Goal: Obtain resource: Download file/media

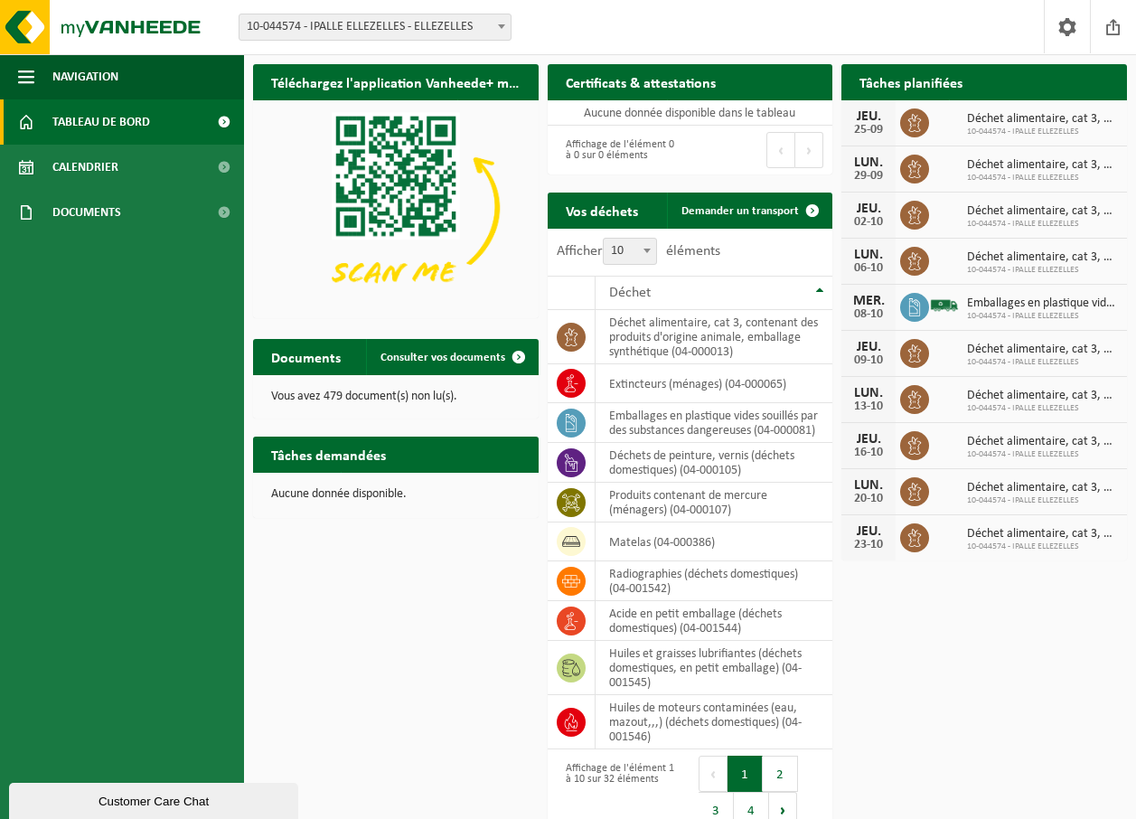
click at [646, 253] on b at bounding box center [646, 250] width 7 height 5
click at [646, 239] on select "10 25 50 100" at bounding box center [634, 238] width 54 height 1
click at [646, 253] on b at bounding box center [646, 250] width 7 height 5
click at [646, 239] on select "10 25 50 100" at bounding box center [634, 238] width 54 height 1
click at [653, 337] on td "déchet alimentaire, cat 3, contenant des produits d'origine animale, emballage …" at bounding box center [714, 337] width 238 height 54
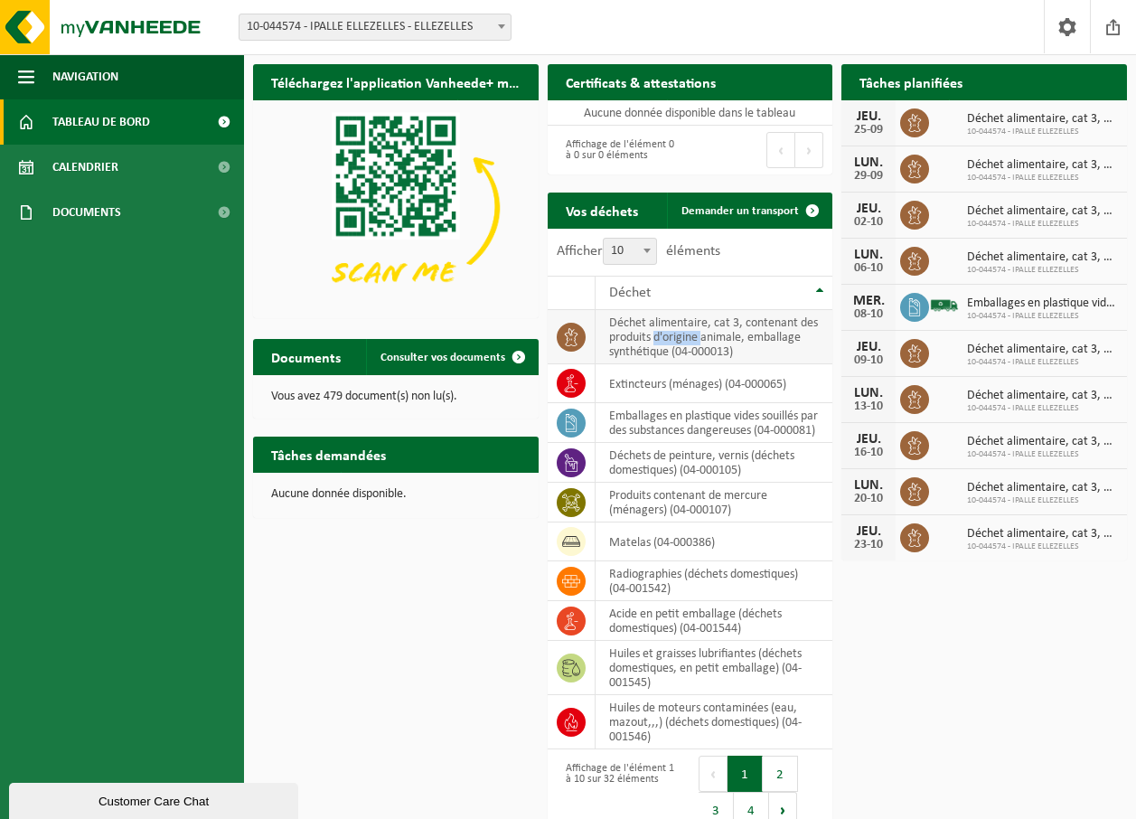
click at [653, 337] on td "déchet alimentaire, cat 3, contenant des produits d'origine animale, emballage …" at bounding box center [714, 337] width 238 height 54
click at [418, 369] on link "Consulter vos documents" at bounding box center [451, 357] width 171 height 36
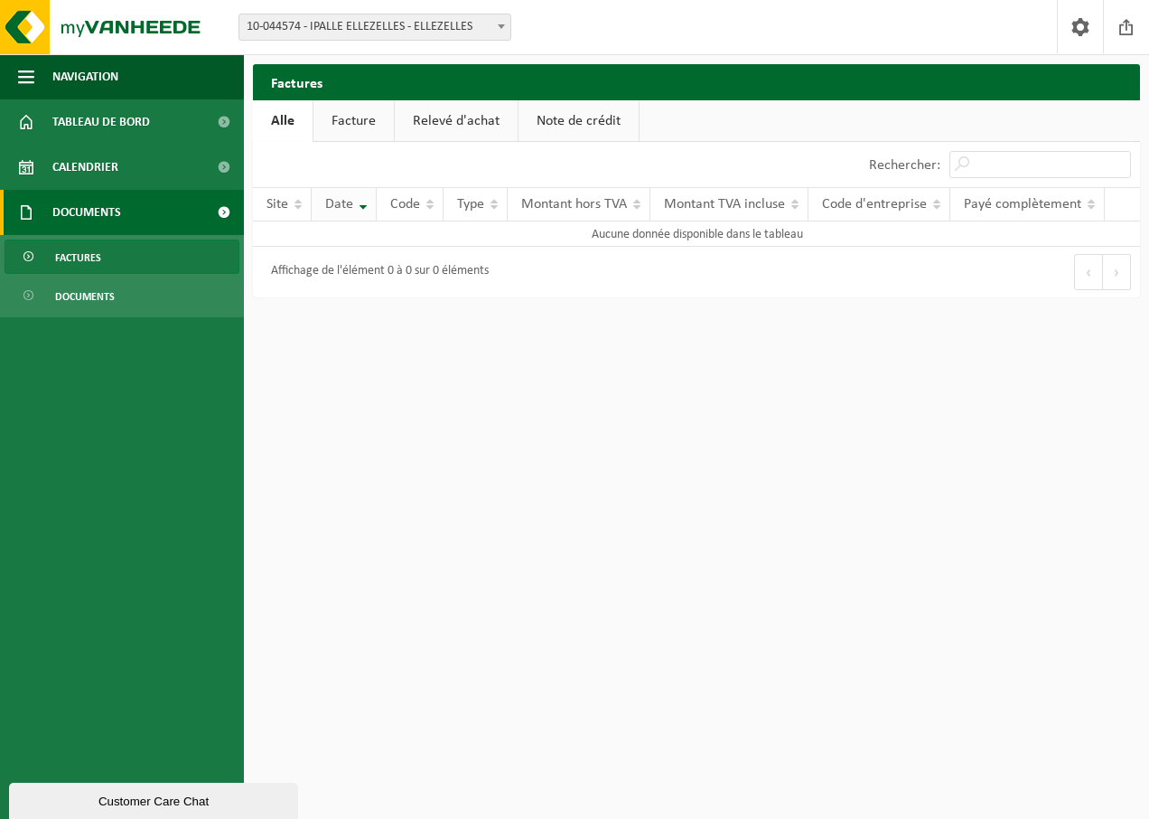
click at [365, 204] on th "Date" at bounding box center [344, 204] width 65 height 34
click at [103, 164] on span "Calendrier" at bounding box center [85, 167] width 66 height 45
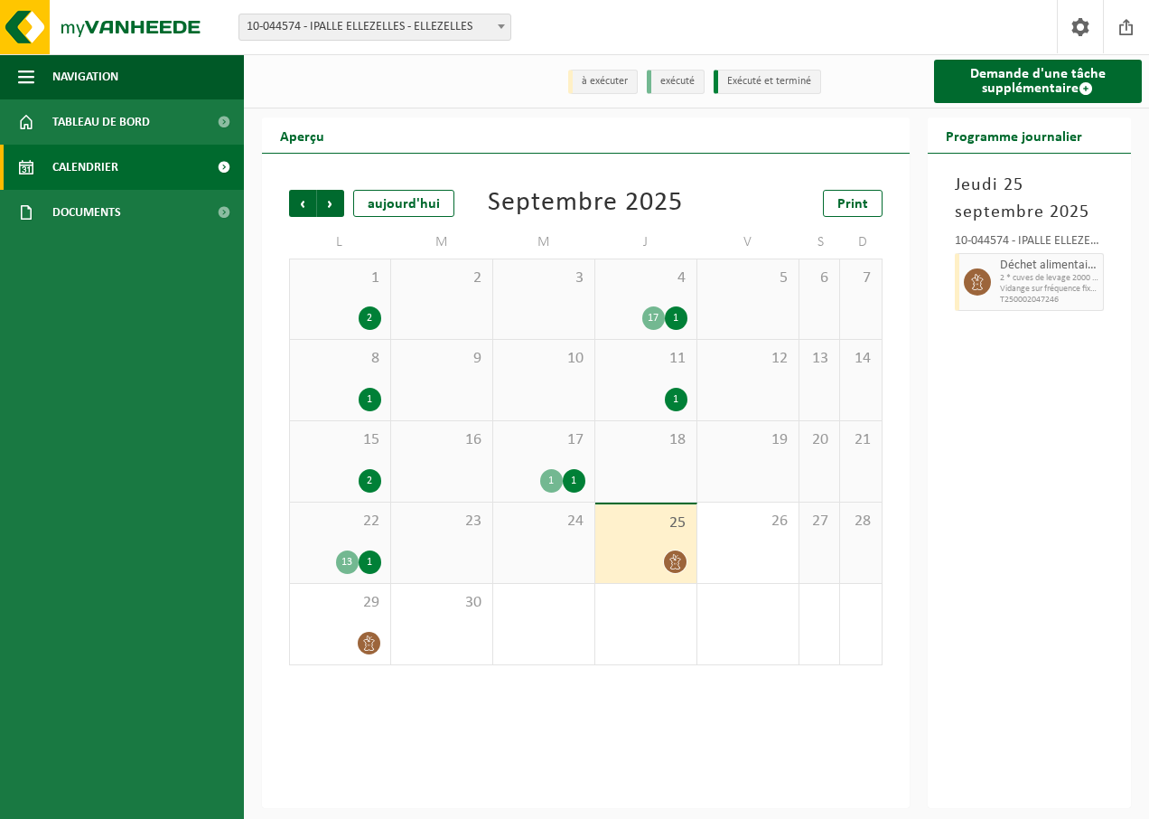
click at [669, 567] on icon at bounding box center [675, 561] width 15 height 15
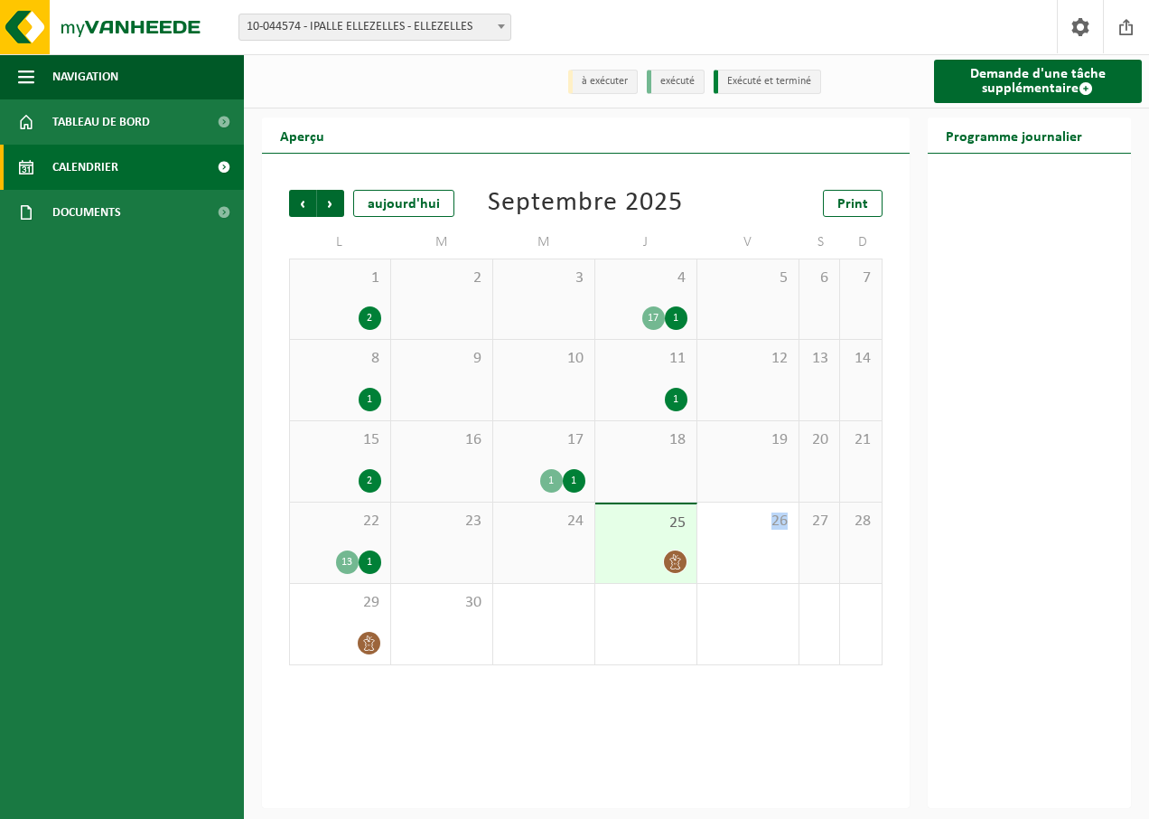
click at [669, 566] on icon at bounding box center [675, 561] width 15 height 15
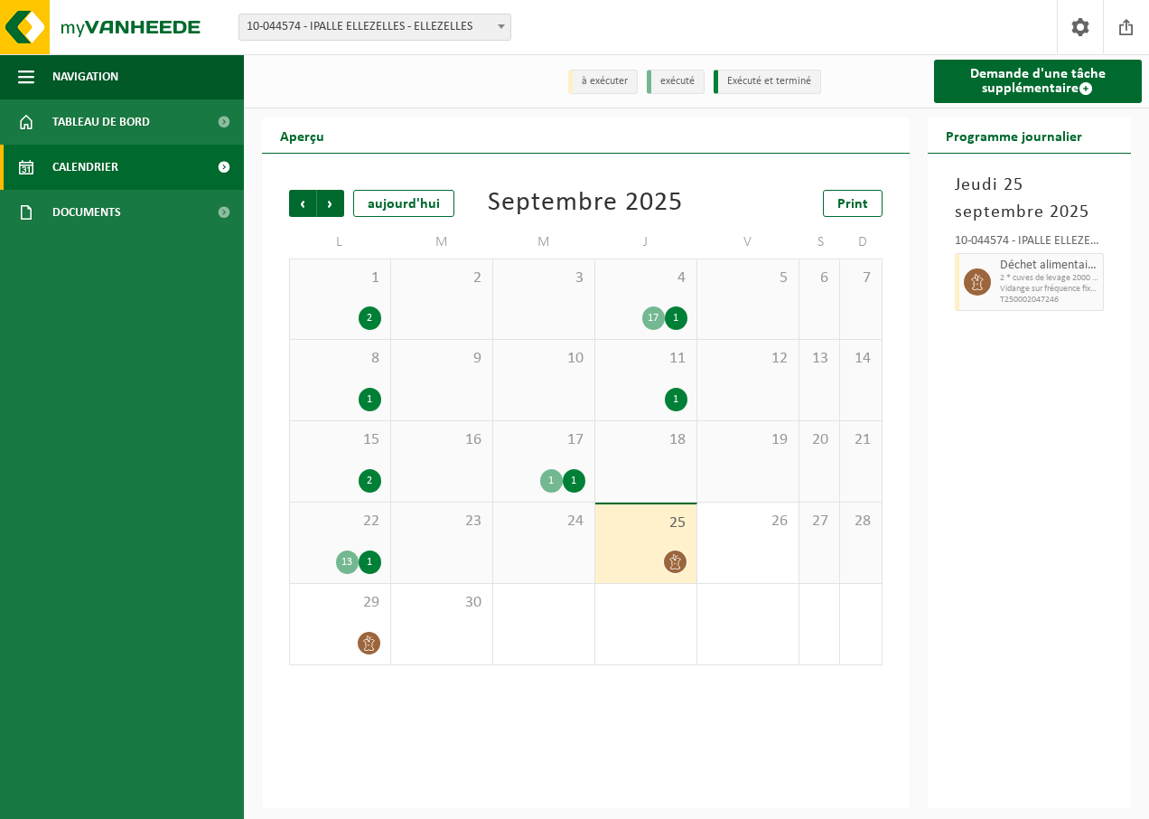
click at [669, 566] on icon at bounding box center [675, 561] width 15 height 15
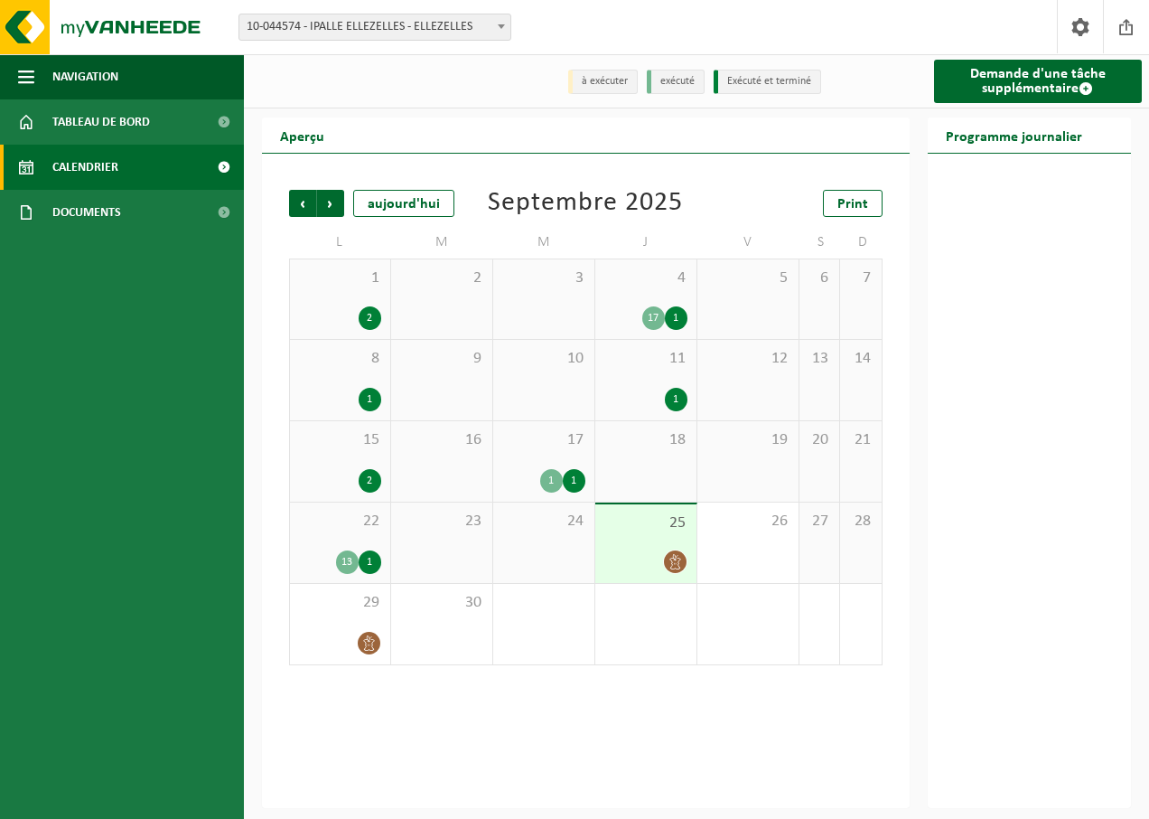
click at [564, 566] on div "24" at bounding box center [543, 542] width 101 height 80
click at [563, 561] on div "24" at bounding box center [543, 542] width 101 height 80
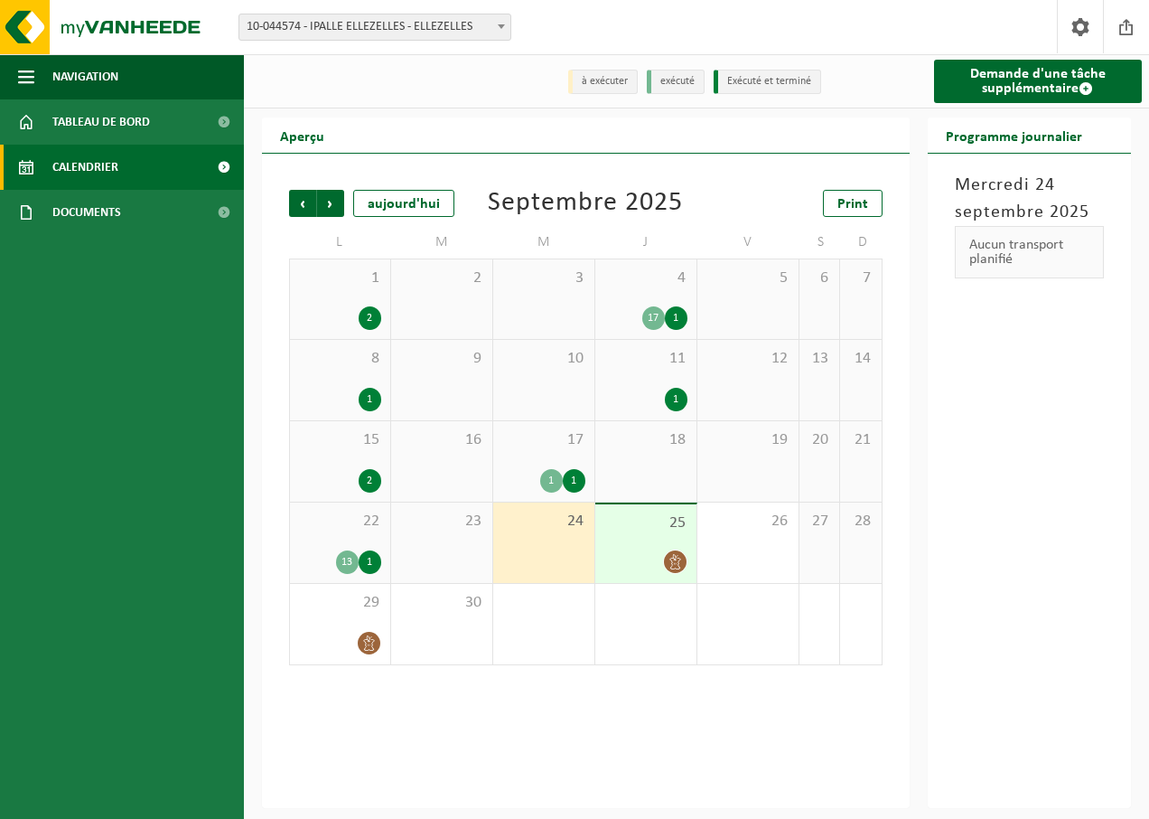
click at [969, 335] on div "Mercredi 24 septembre 2025 Aucun transport planifié" at bounding box center [1030, 481] width 204 height 654
click at [127, 203] on link "Documents" at bounding box center [122, 212] width 244 height 45
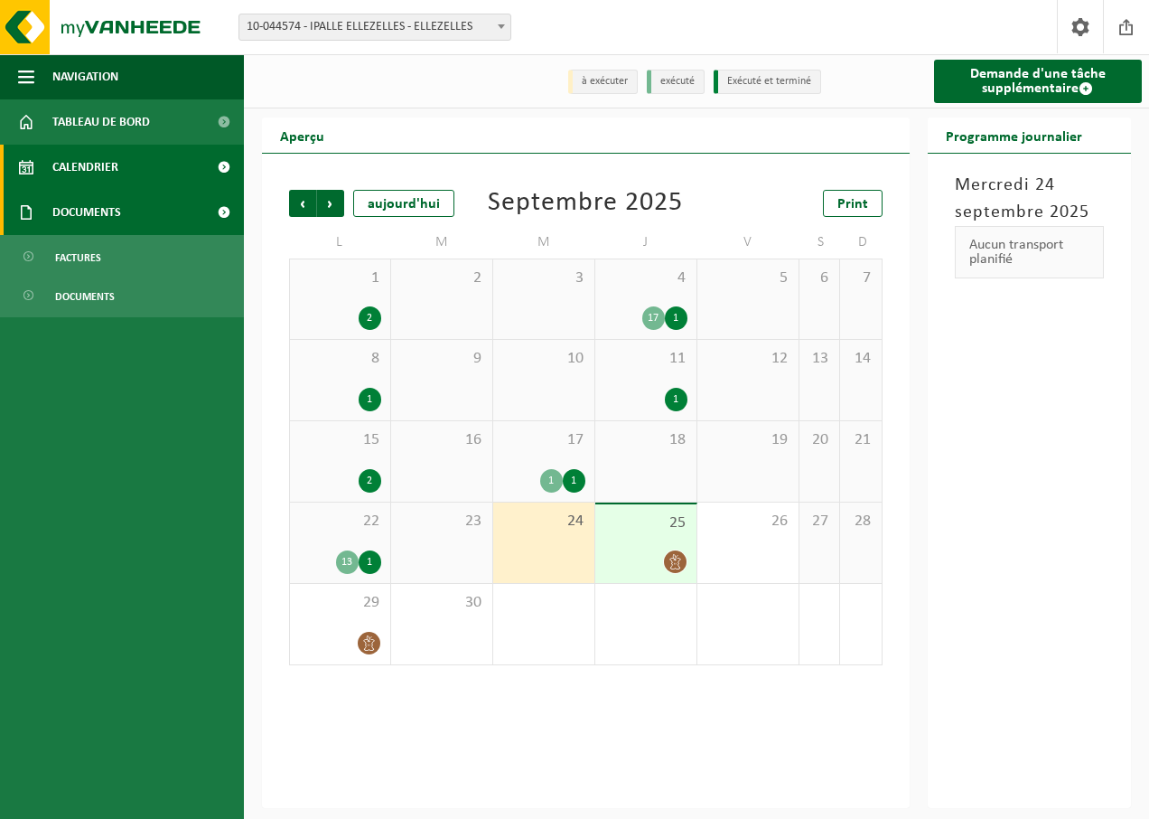
click at [128, 209] on link "Documents" at bounding box center [122, 212] width 244 height 45
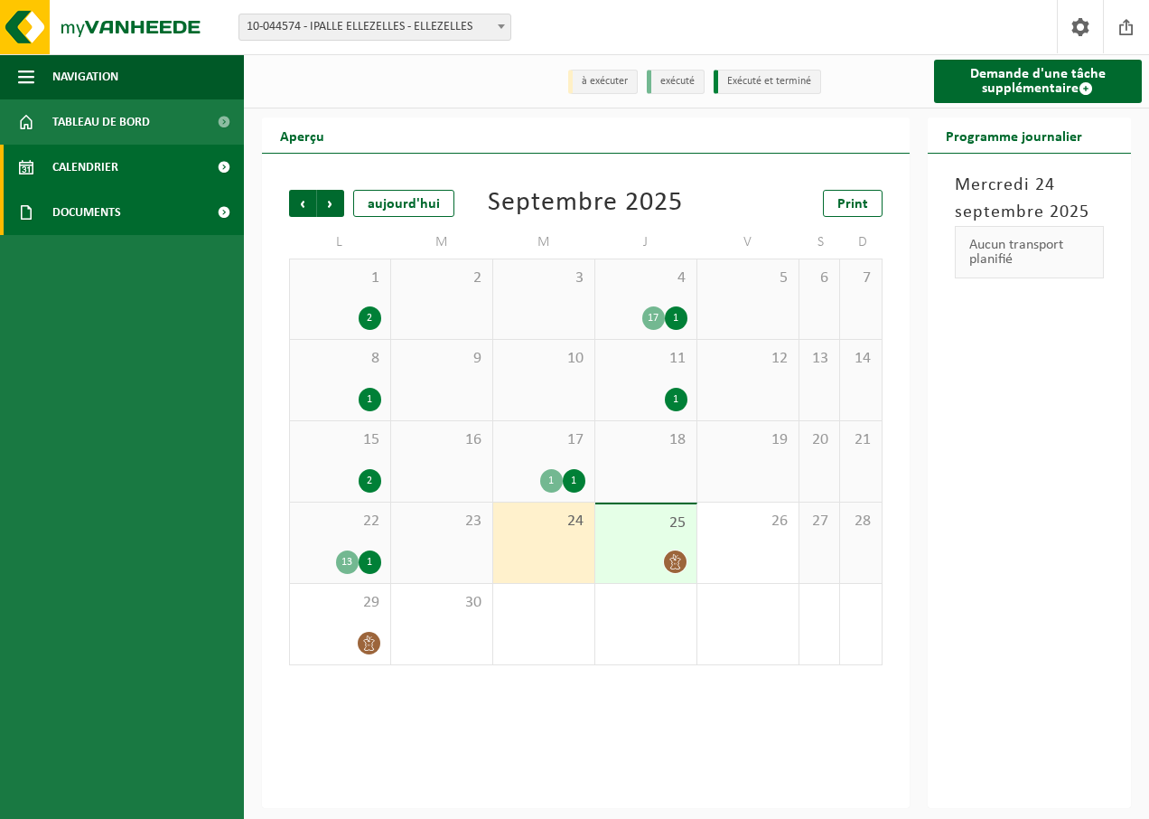
click at [128, 209] on link "Documents" at bounding box center [122, 212] width 244 height 45
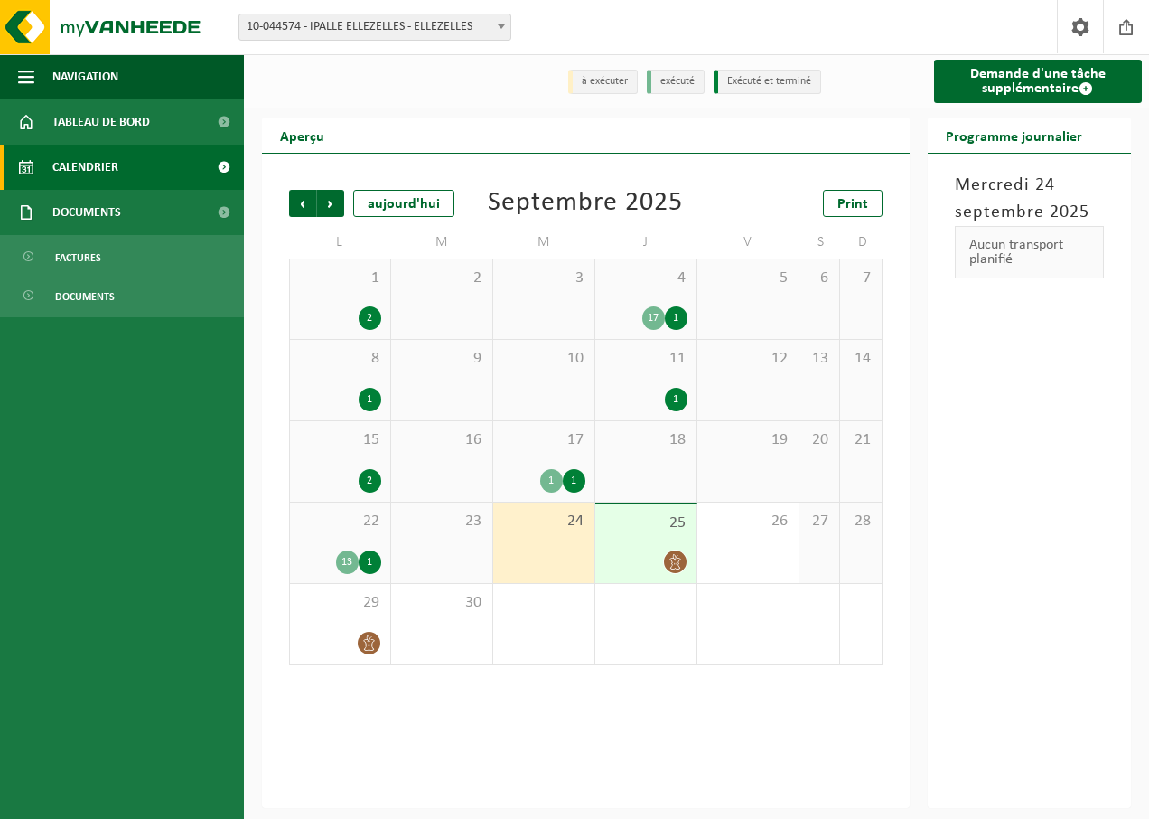
click at [676, 565] on icon at bounding box center [675, 561] width 11 height 15
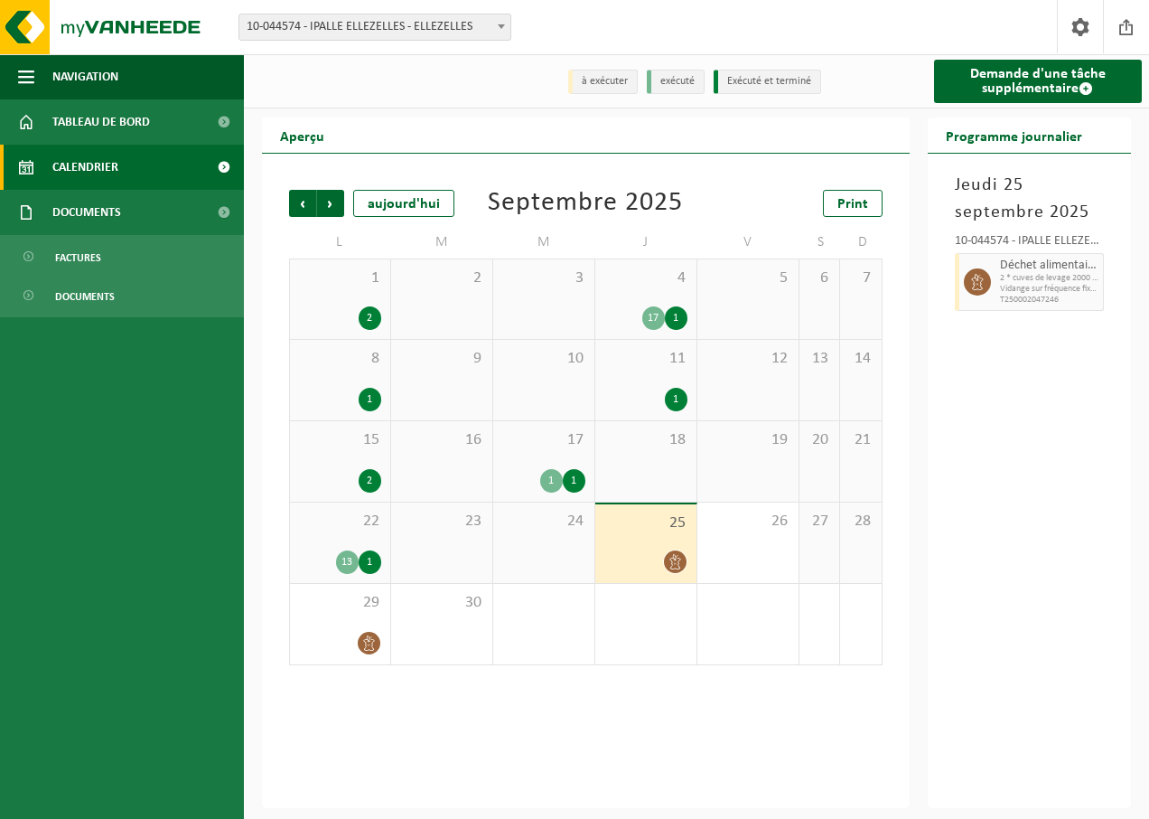
click at [658, 83] on li "exécuté" at bounding box center [676, 82] width 58 height 24
click at [748, 89] on li "Exécuté et terminé" at bounding box center [768, 82] width 108 height 24
click at [110, 159] on span "Calendrier" at bounding box center [85, 167] width 66 height 45
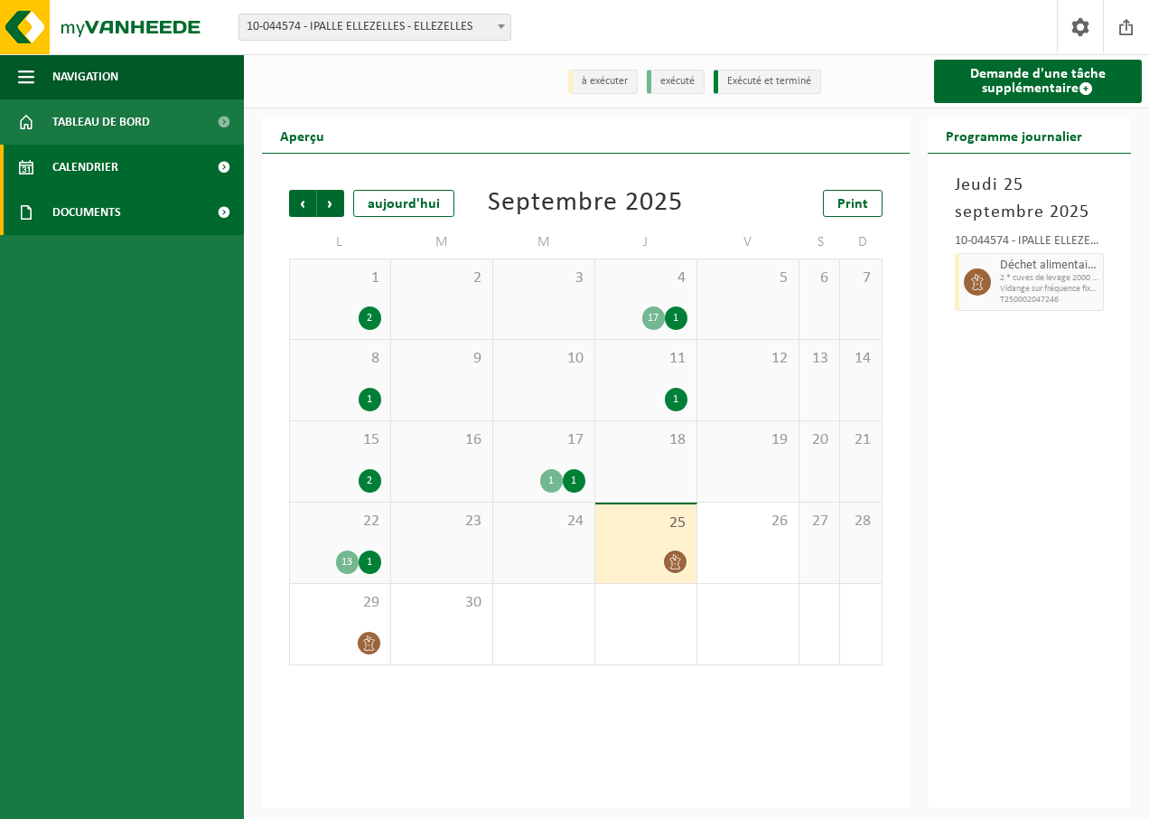
click at [221, 208] on span at bounding box center [223, 212] width 41 height 45
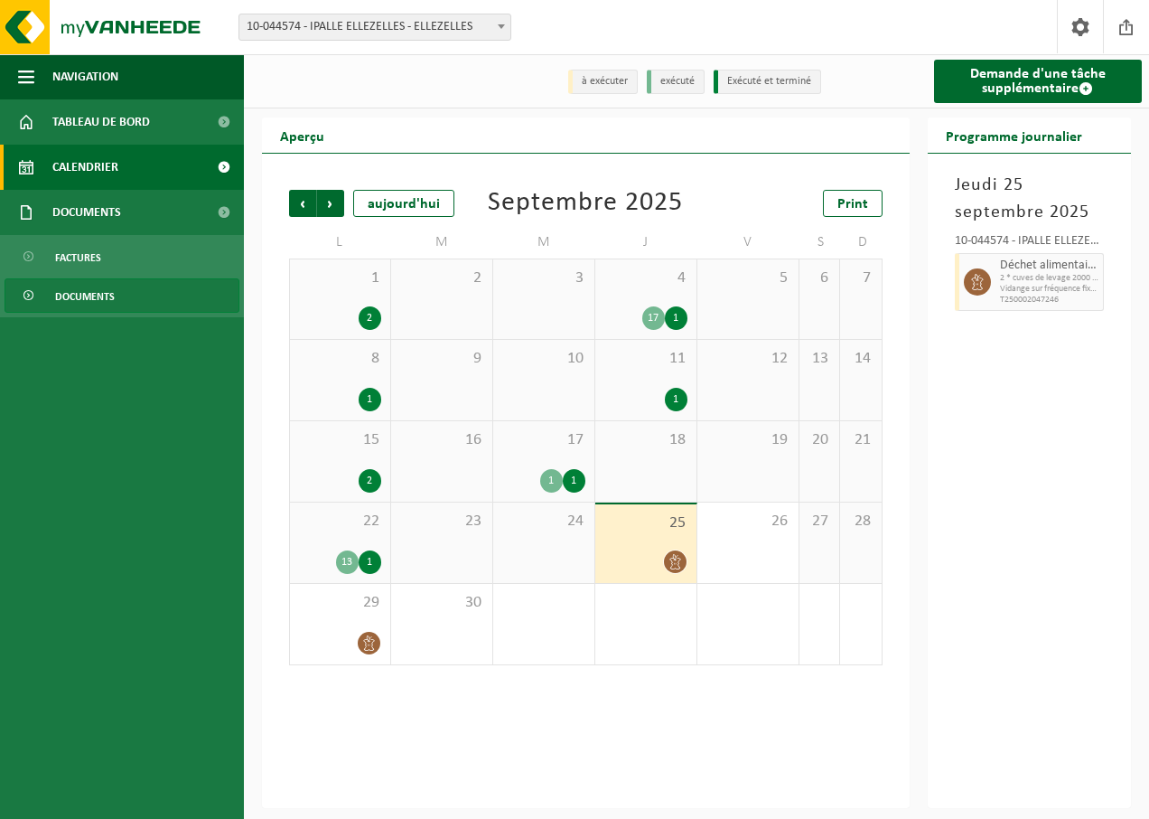
click at [42, 300] on link "Documents" at bounding box center [122, 295] width 235 height 34
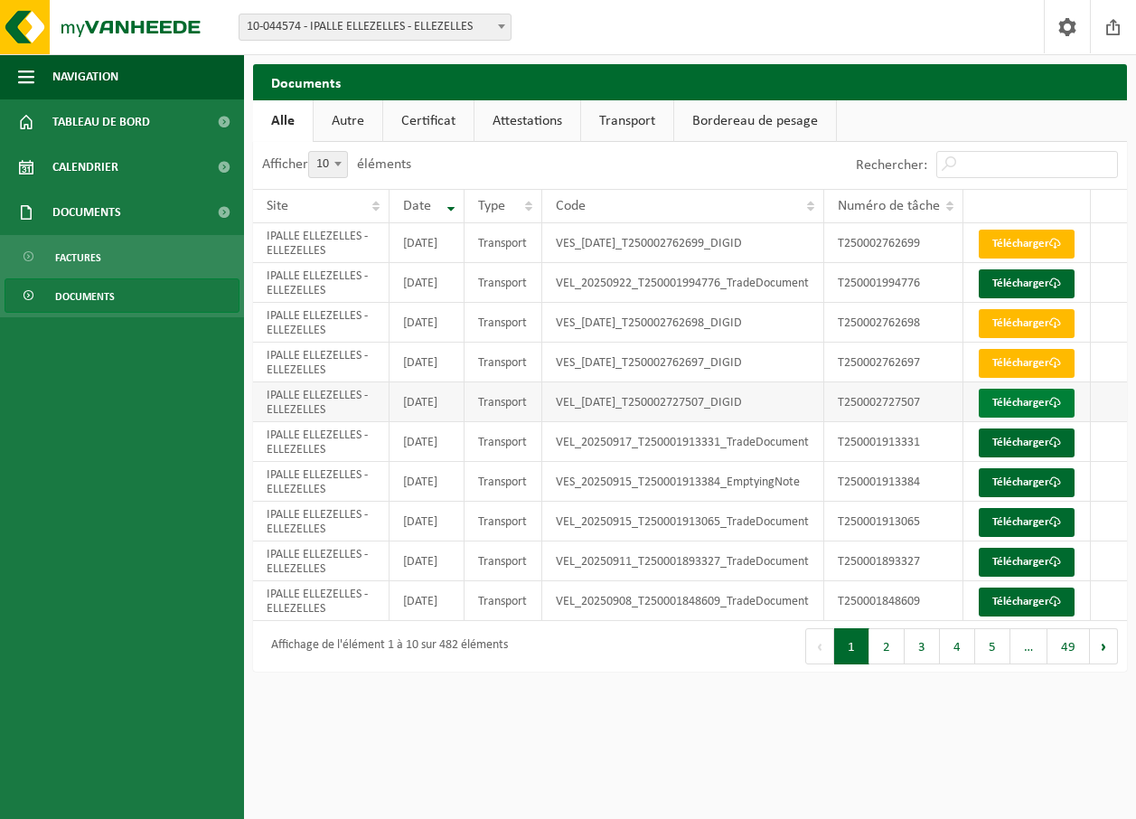
click at [1007, 417] on link "Télécharger" at bounding box center [1027, 403] width 96 height 29
click at [349, 125] on link "Autre" at bounding box center [348, 121] width 69 height 42
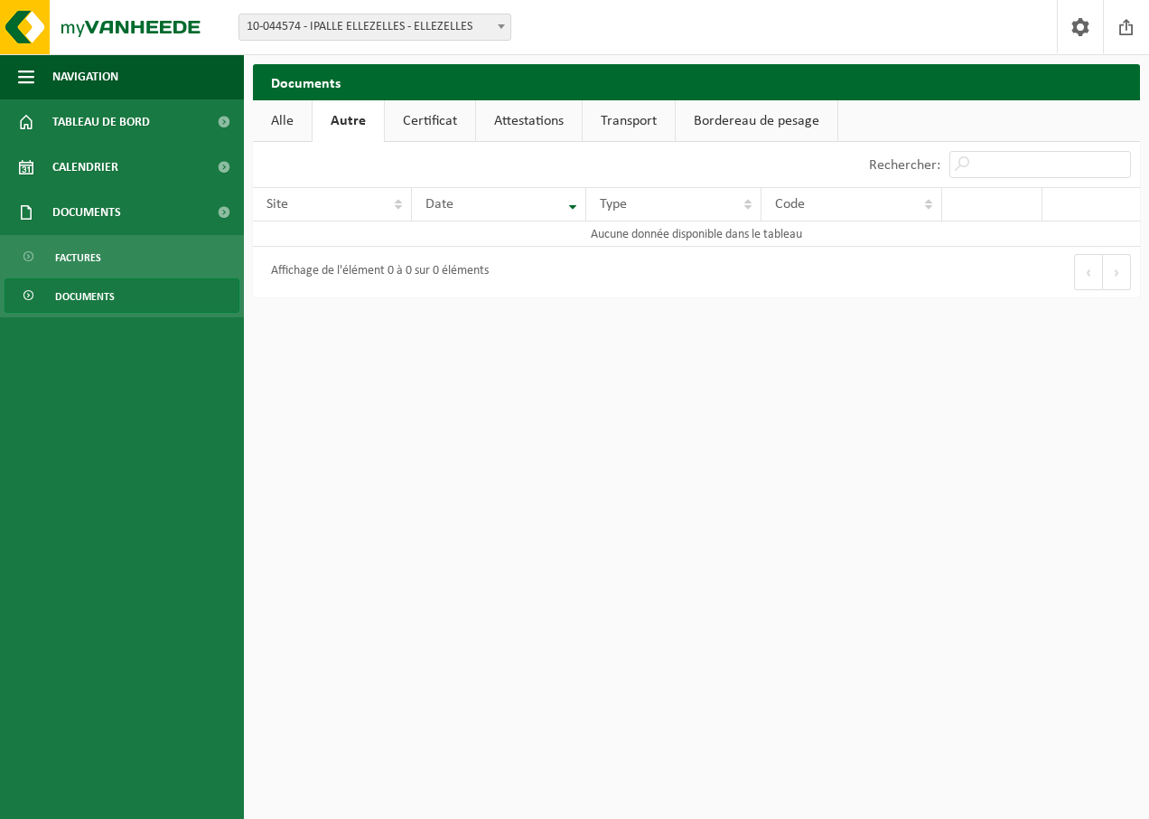
click at [434, 121] on link "Certificat" at bounding box center [430, 121] width 90 height 42
click at [273, 122] on link "Alle" at bounding box center [282, 121] width 59 height 42
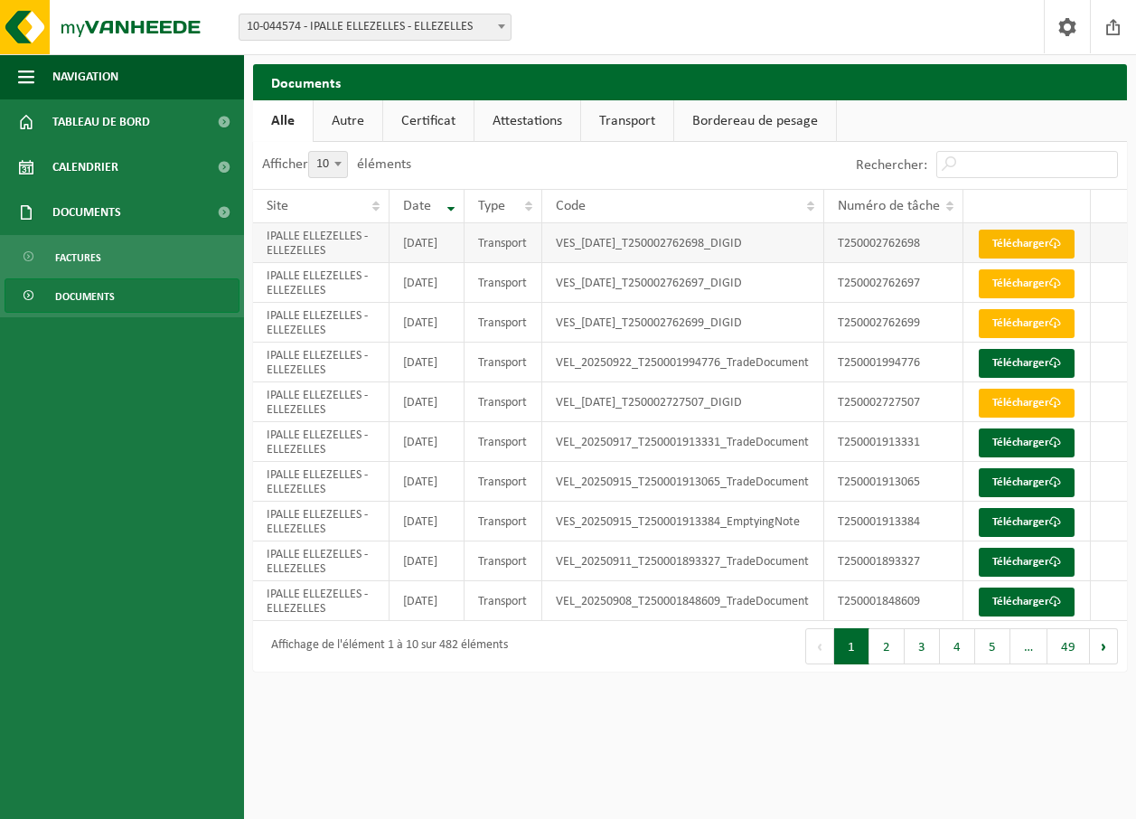
click at [1049, 249] on span at bounding box center [1055, 244] width 12 height 12
click at [303, 258] on td "IPALLE ELLEZELLES - ELLEZELLES" at bounding box center [321, 243] width 136 height 40
click at [664, 251] on td "VES_2025-09-22_T250002762698_DIGID" at bounding box center [683, 243] width 282 height 40
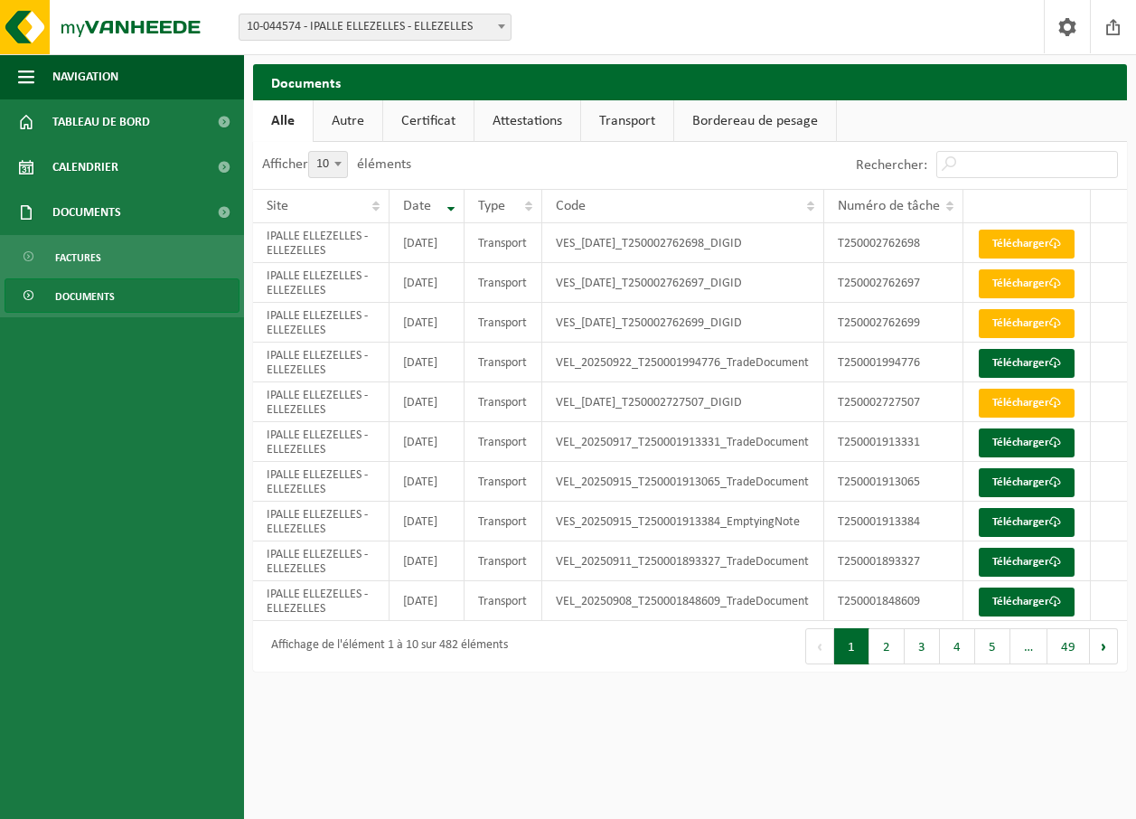
click at [125, 417] on ul "Navigation Clôturer Tableau de bord Calendrier Documents Factures Documents" at bounding box center [122, 436] width 244 height 764
click at [108, 306] on span "Documents" at bounding box center [85, 296] width 60 height 34
click at [455, 213] on th "Date" at bounding box center [427, 206] width 76 height 34
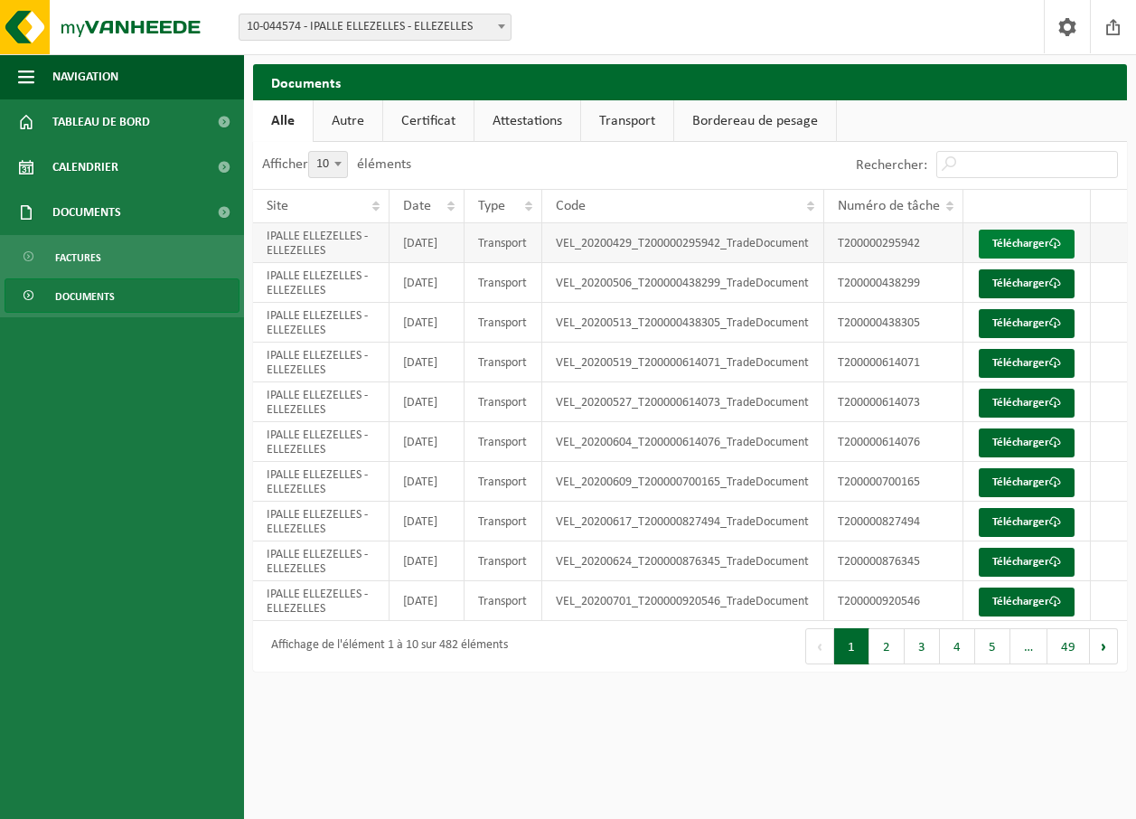
click at [1011, 256] on link "Télécharger" at bounding box center [1027, 244] width 96 height 29
click at [1092, 164] on input "Rechercher:" at bounding box center [1027, 164] width 182 height 27
click at [1070, 29] on span at bounding box center [1067, 26] width 27 height 53
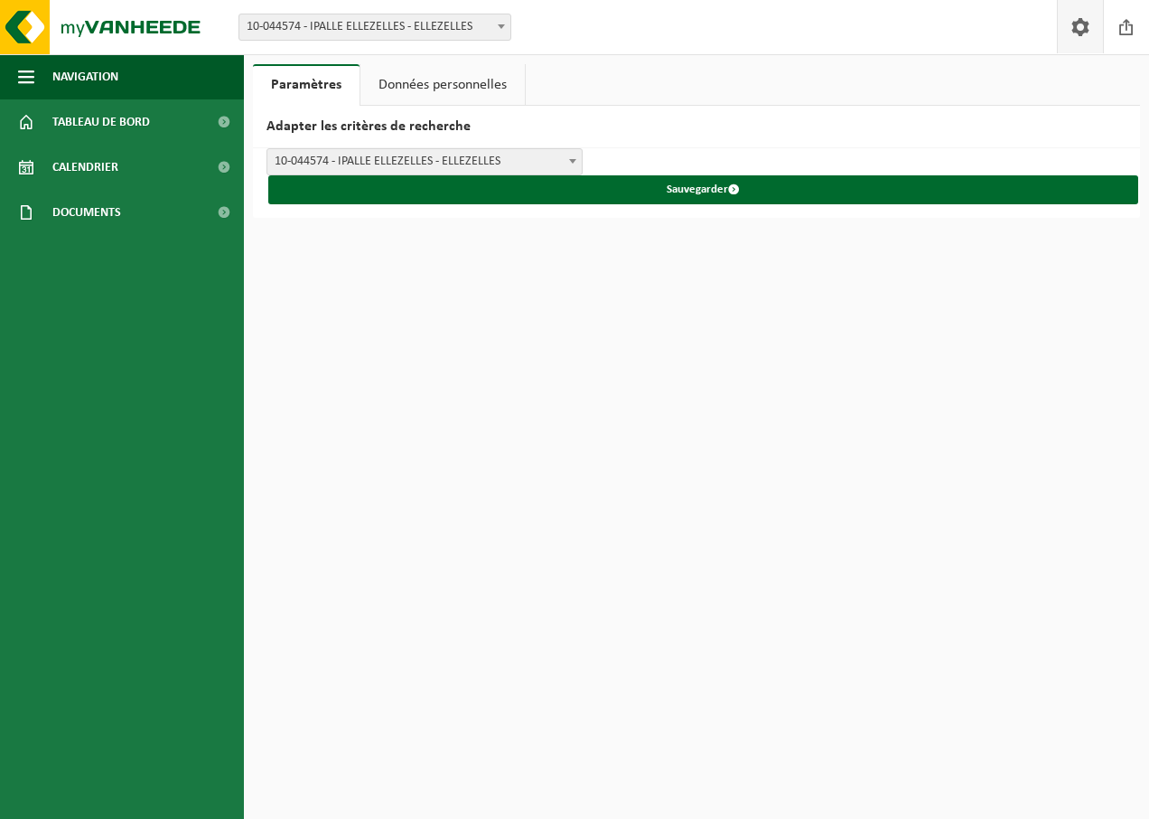
click at [1072, 29] on span at bounding box center [1080, 26] width 27 height 53
click at [108, 164] on span "Calendrier" at bounding box center [85, 167] width 66 height 45
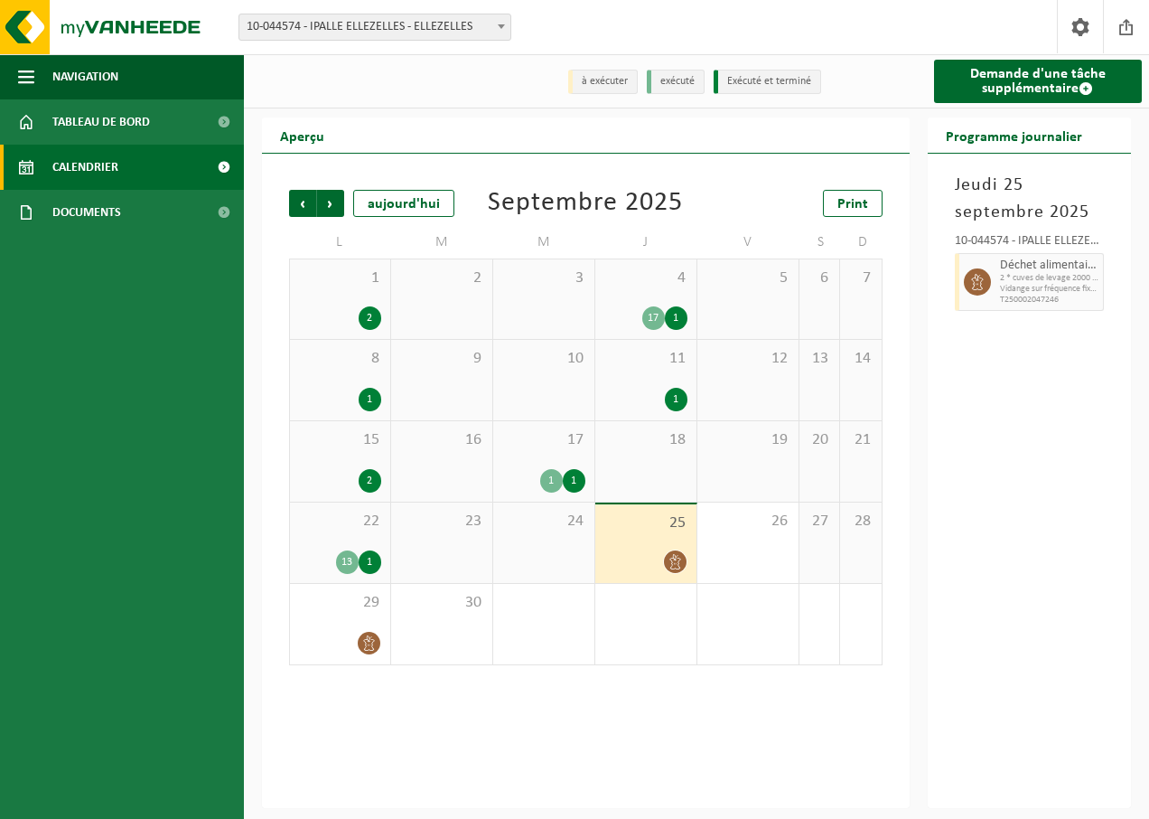
click at [1018, 286] on span "Vidange sur fréquence fixe, pesée et déchargement du conteneur du recyparc" at bounding box center [1049, 289] width 99 height 11
click at [523, 567] on div "24" at bounding box center [543, 542] width 101 height 80
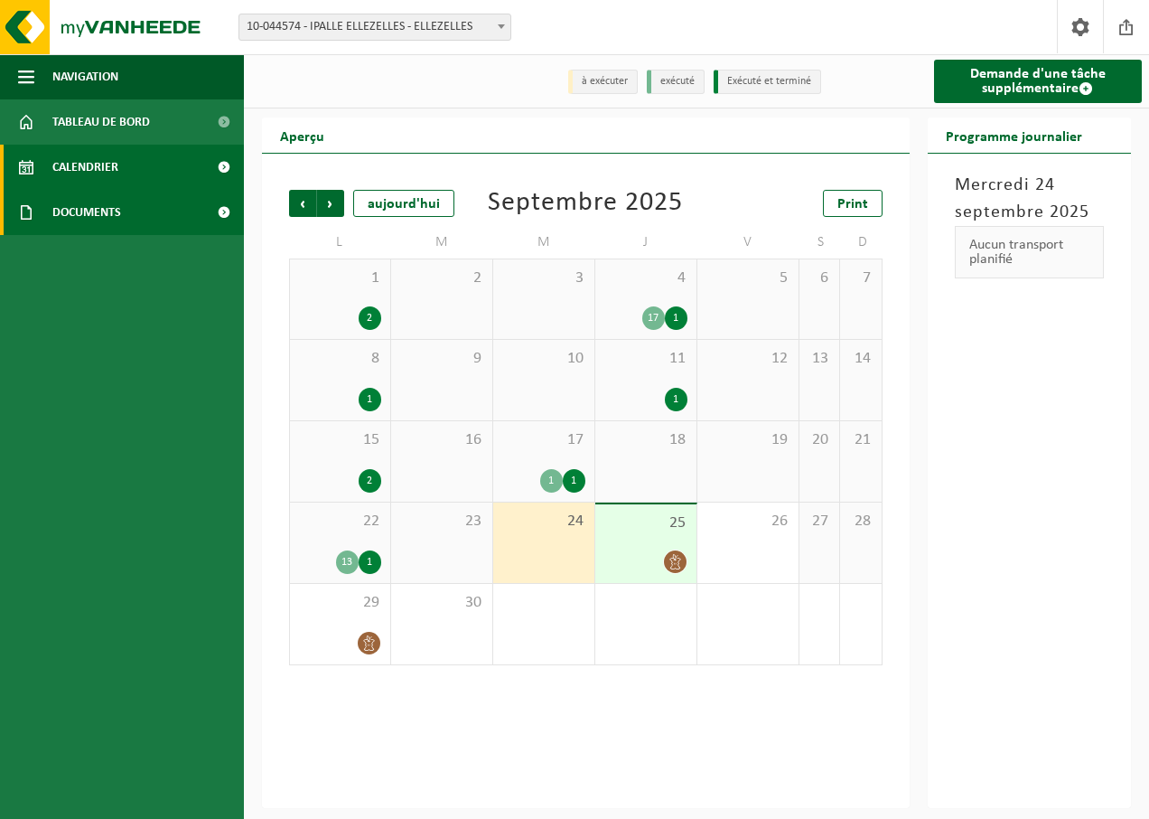
click at [84, 209] on span "Documents" at bounding box center [86, 212] width 69 height 45
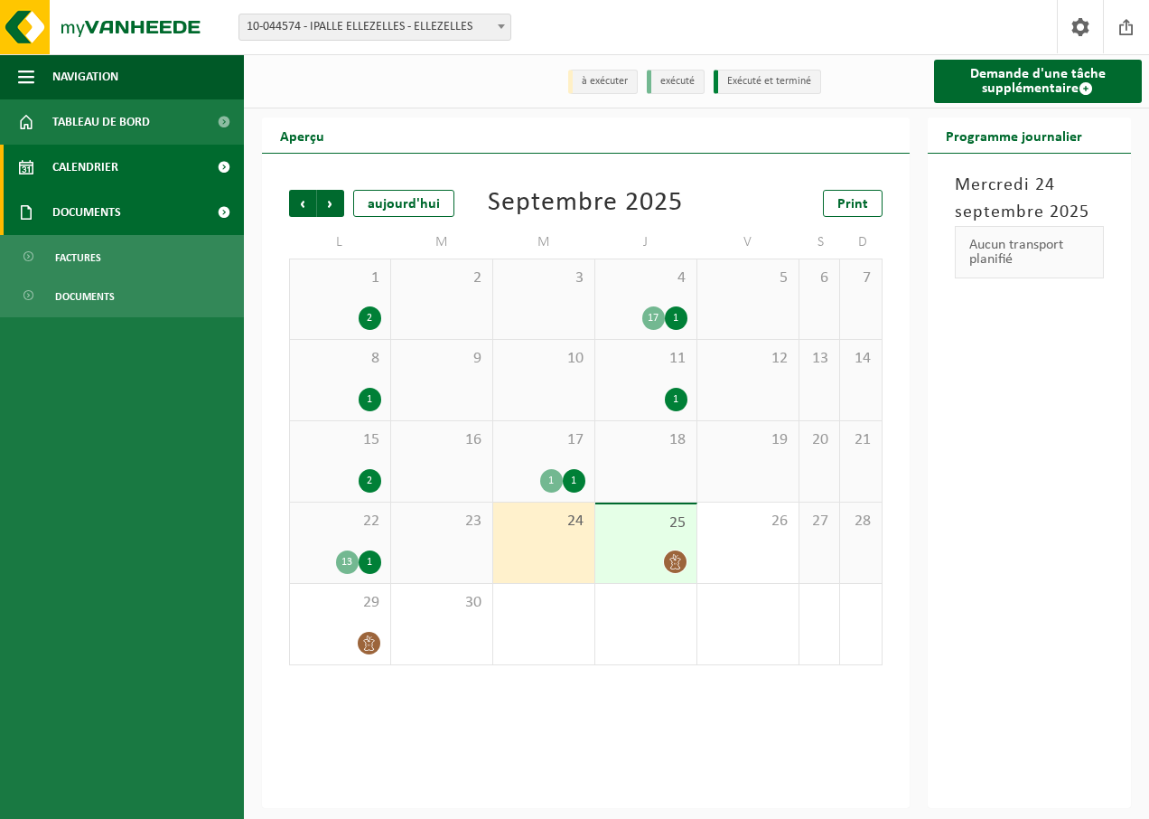
click at [111, 204] on span "Documents" at bounding box center [86, 212] width 69 height 45
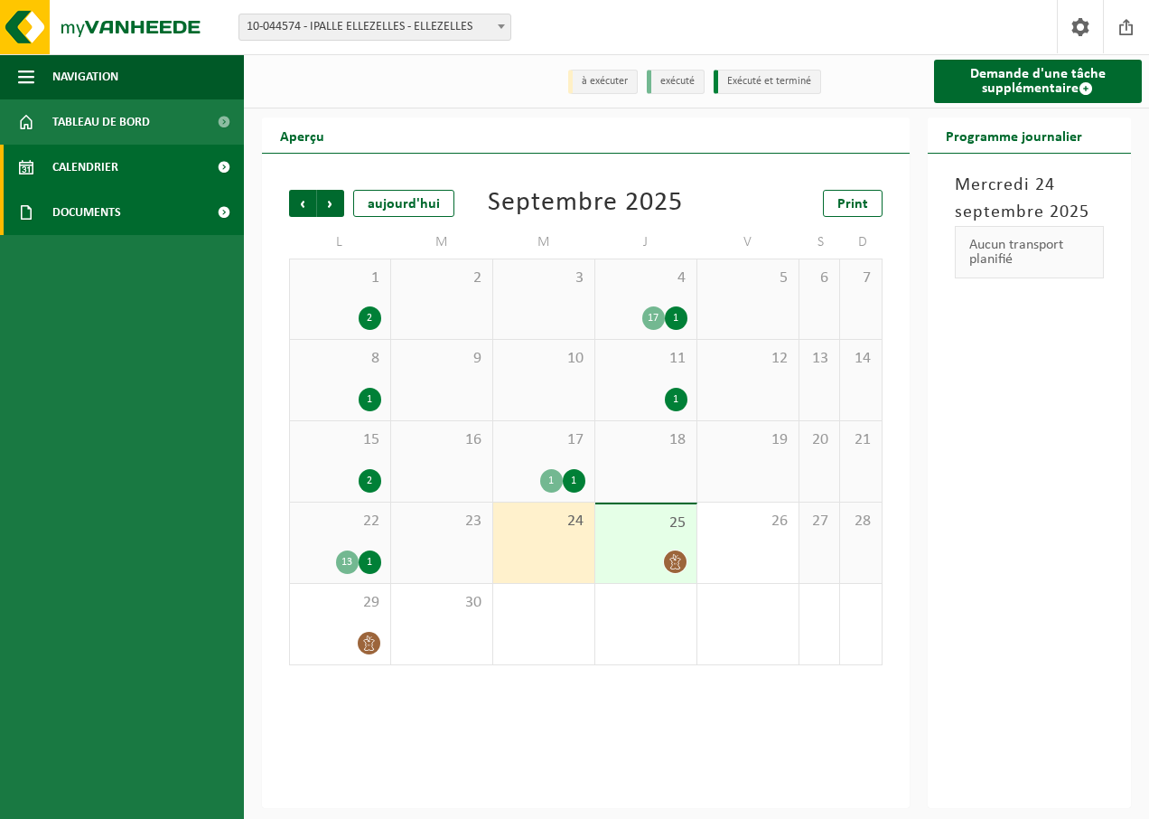
click at [111, 204] on span "Documents" at bounding box center [86, 212] width 69 height 45
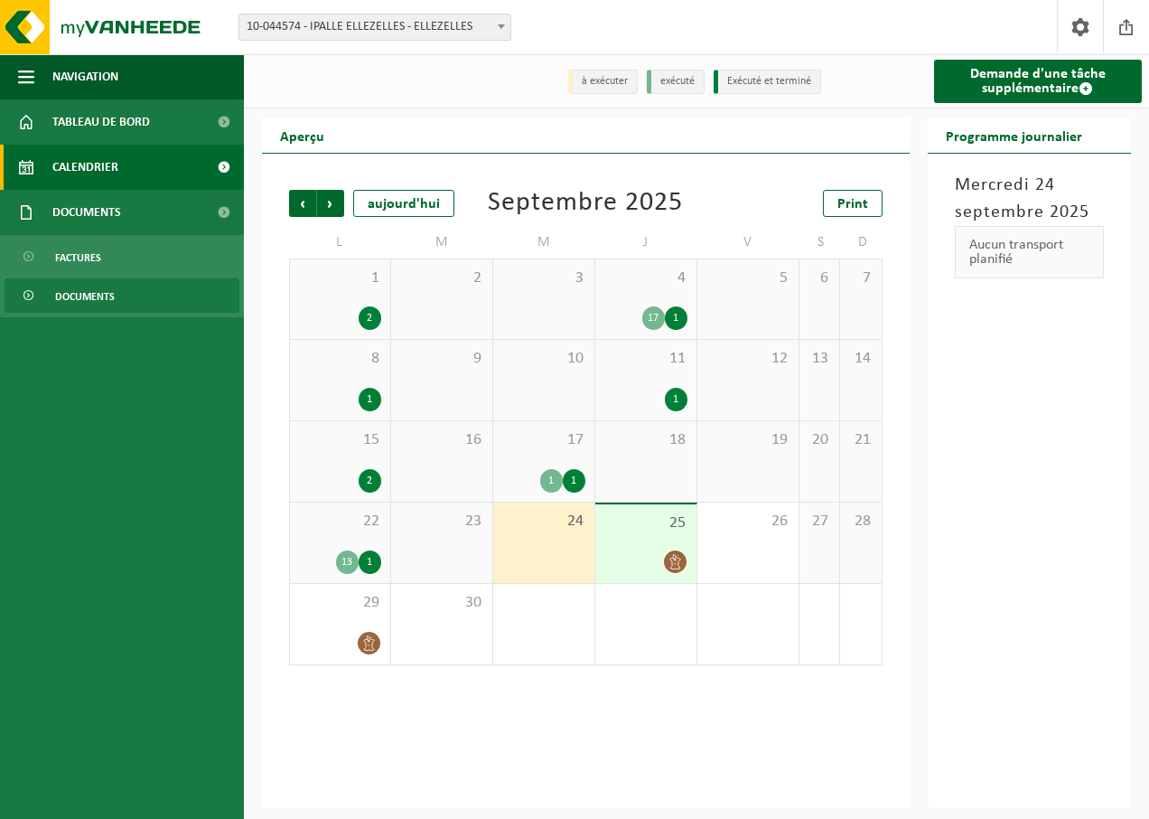
click at [76, 295] on span "Documents" at bounding box center [85, 296] width 60 height 34
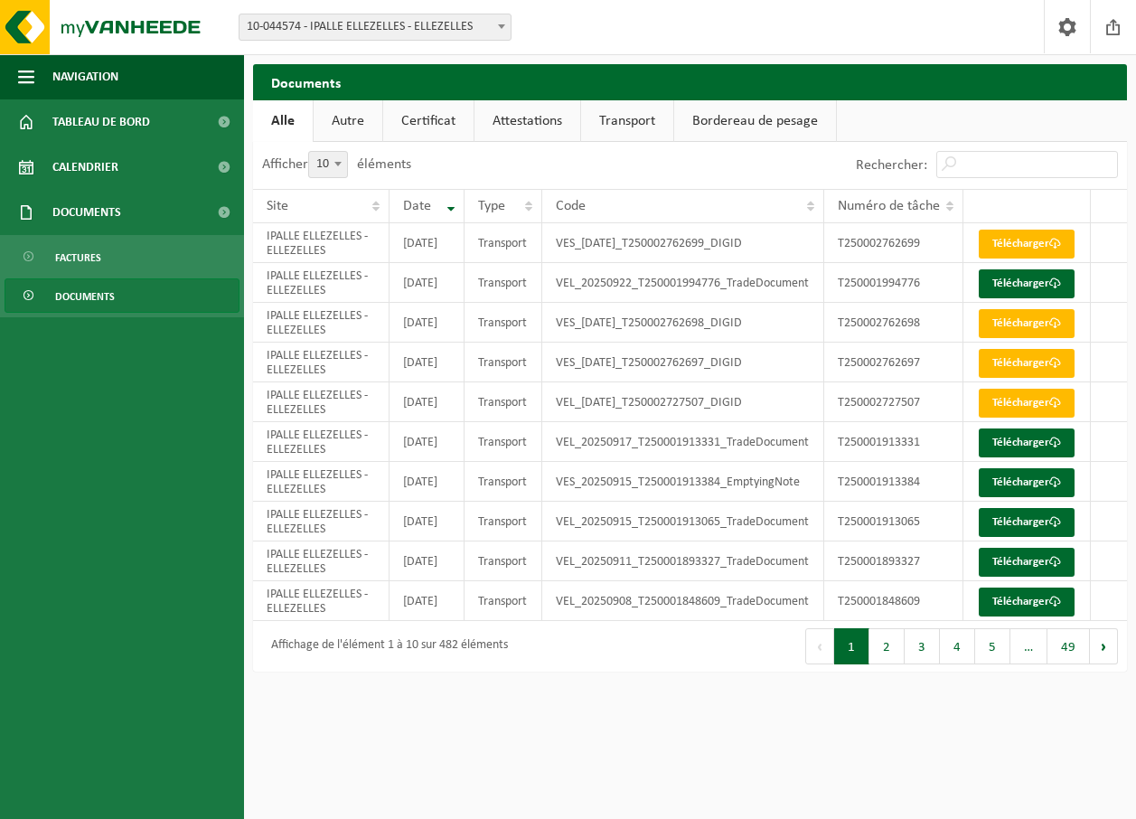
click at [876, 664] on button "2" at bounding box center [886, 646] width 35 height 36
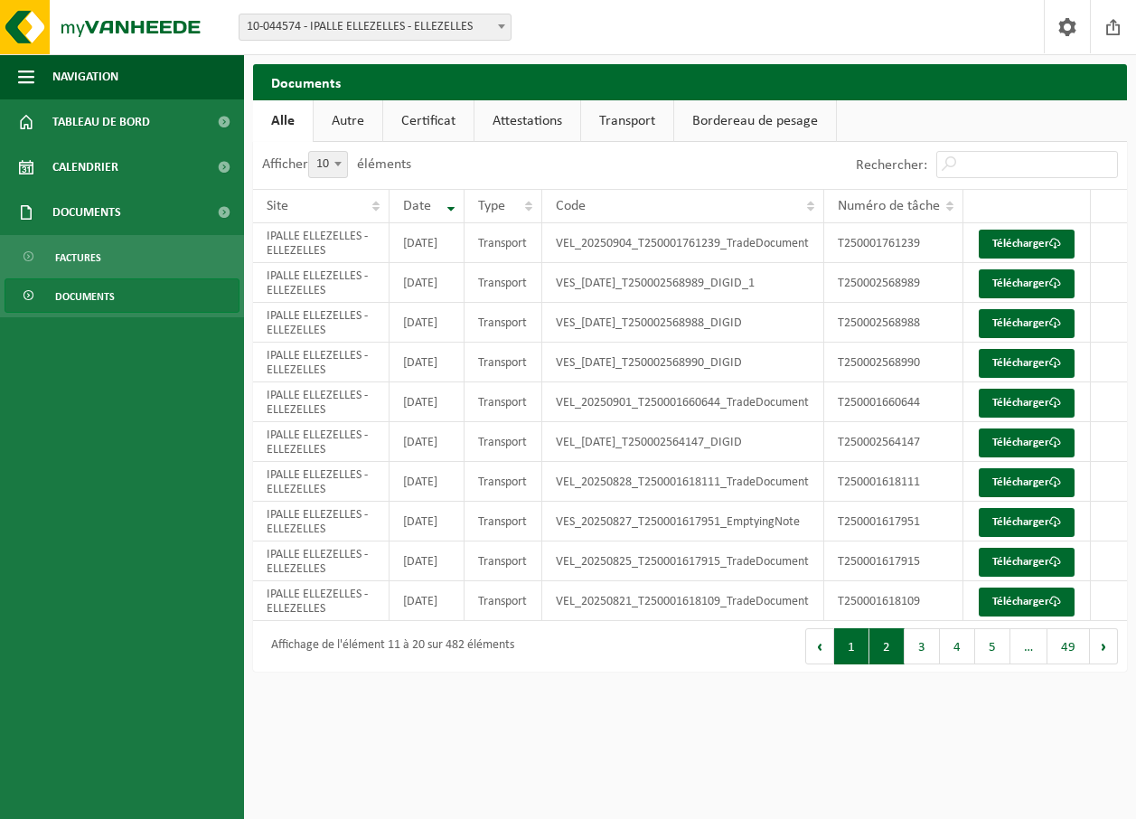
click at [839, 664] on button "1" at bounding box center [851, 646] width 35 height 36
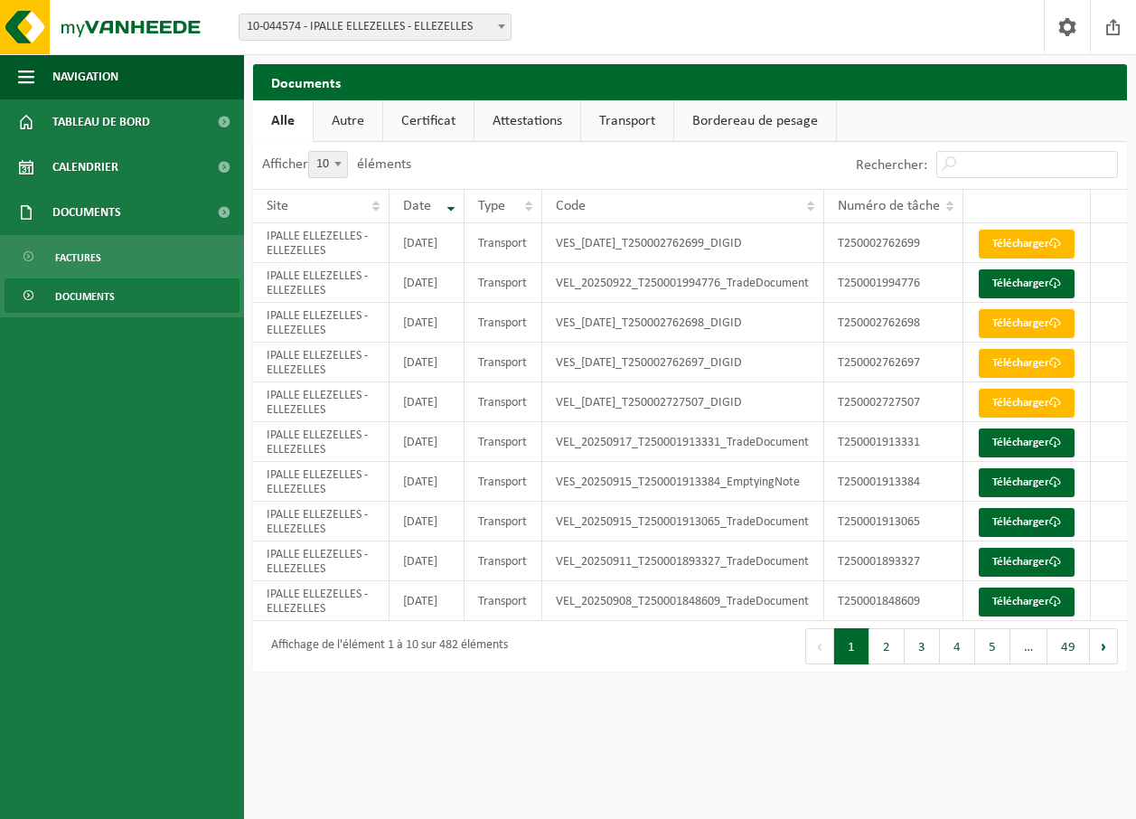
click at [726, 122] on link "Bordereau de pesage" at bounding box center [755, 121] width 162 height 42
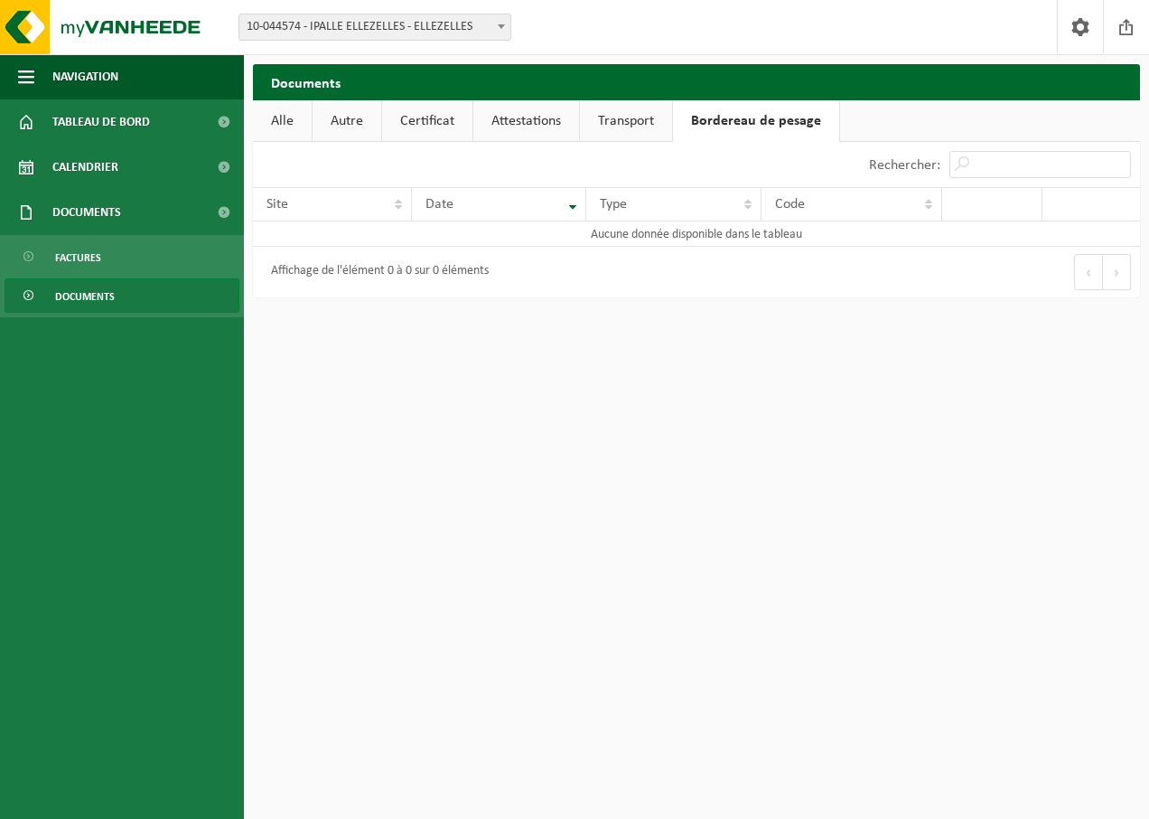
click at [336, 127] on link "Autre" at bounding box center [347, 121] width 69 height 42
click at [614, 130] on link "Transport" at bounding box center [629, 121] width 92 height 42
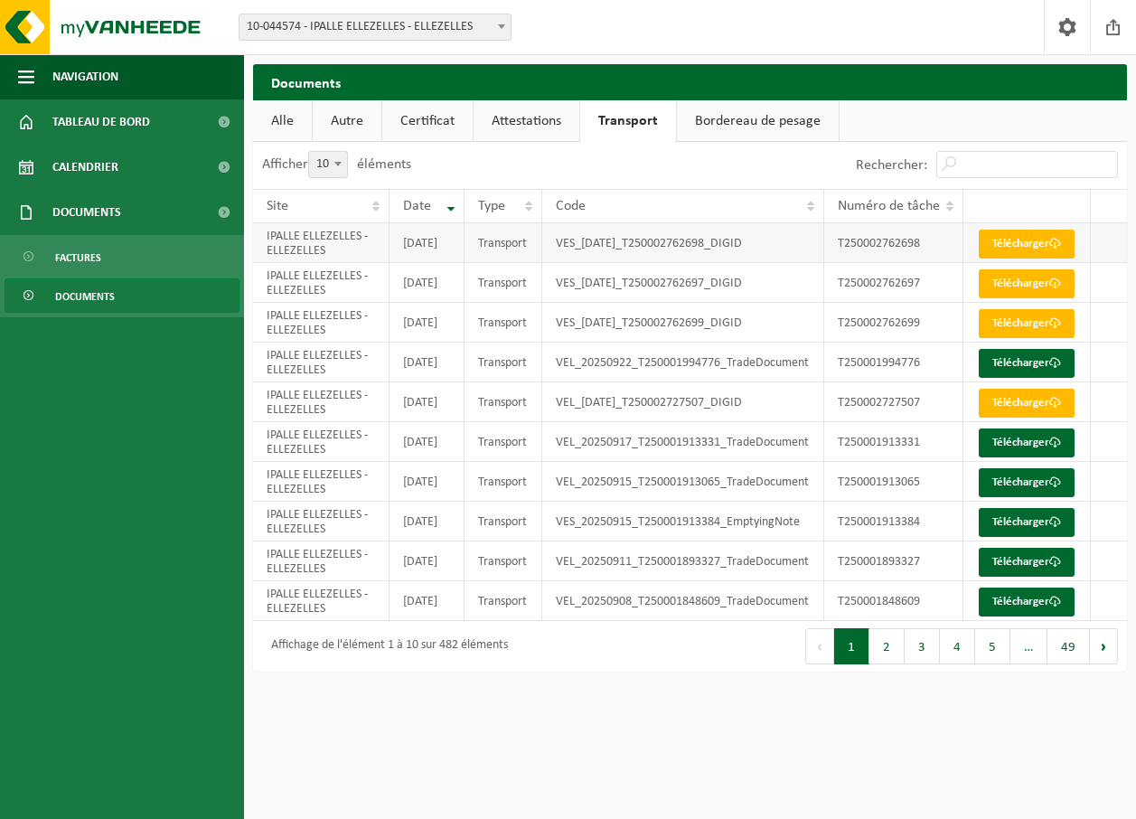
click at [884, 255] on td "T250002762698" at bounding box center [893, 243] width 139 height 40
click at [889, 250] on td "T250002762698" at bounding box center [893, 243] width 139 height 40
drag, startPoint x: 889, startPoint y: 250, endPoint x: 870, endPoint y: 260, distance: 21.4
click at [870, 260] on td "T250002762698" at bounding box center [893, 243] width 139 height 40
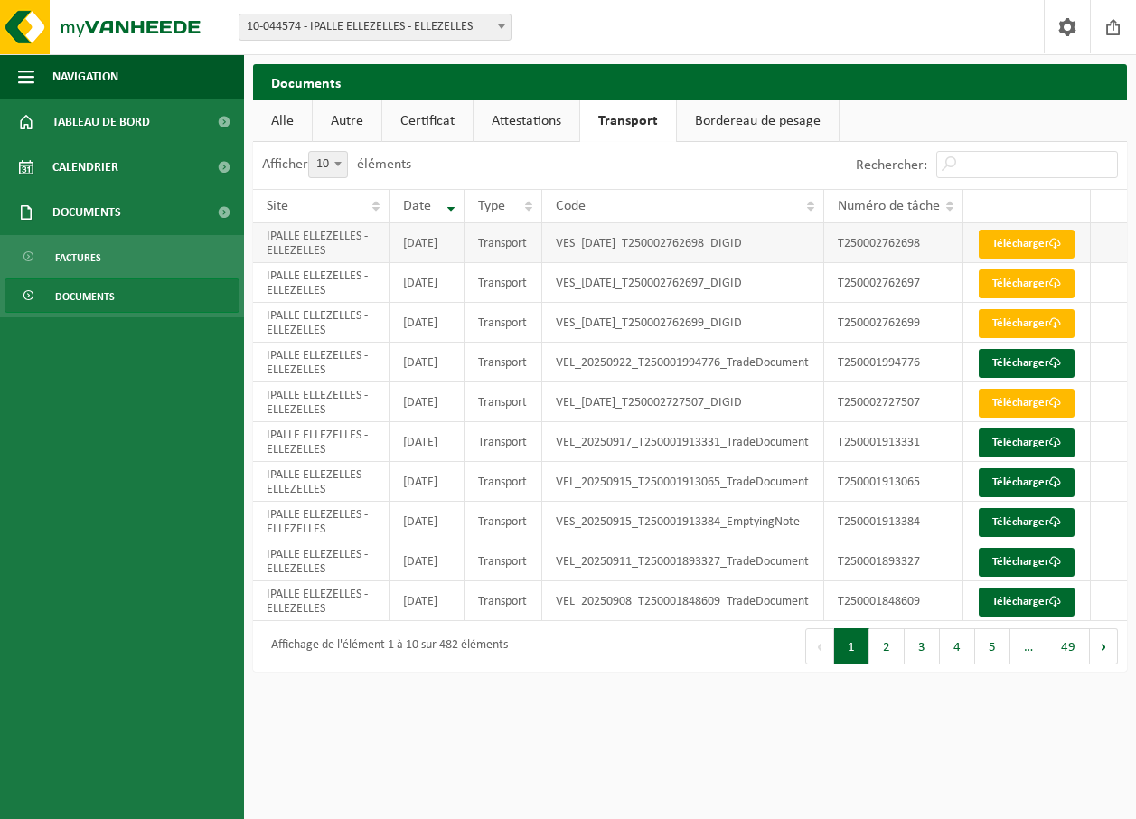
click at [808, 258] on td "VES_2025-09-22_T250002762698_DIGID" at bounding box center [683, 243] width 282 height 40
click at [500, 24] on b at bounding box center [501, 26] width 7 height 5
click at [85, 121] on span "Tableau de bord" at bounding box center [101, 121] width 98 height 45
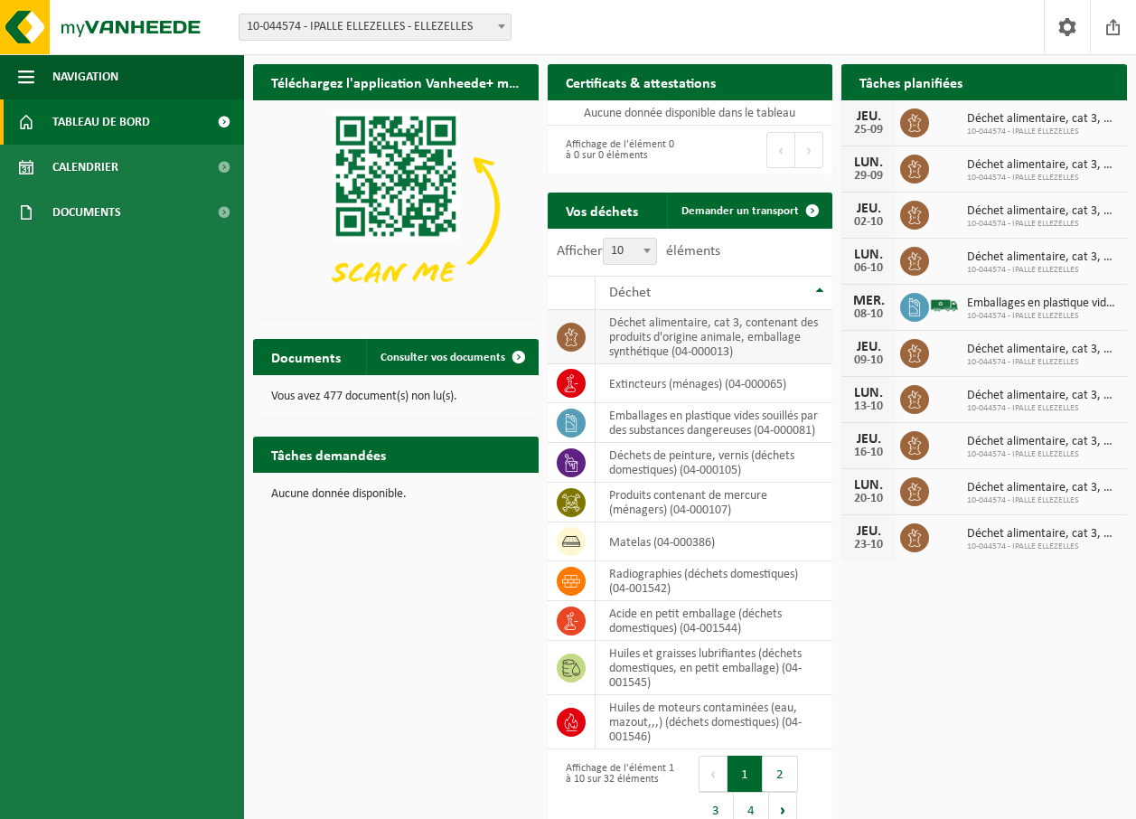
click at [573, 336] on icon at bounding box center [571, 337] width 18 height 18
drag, startPoint x: 573, startPoint y: 336, endPoint x: 582, endPoint y: 339, distance: 9.4
click at [582, 339] on span at bounding box center [571, 337] width 29 height 29
